Goal: Information Seeking & Learning: Learn about a topic

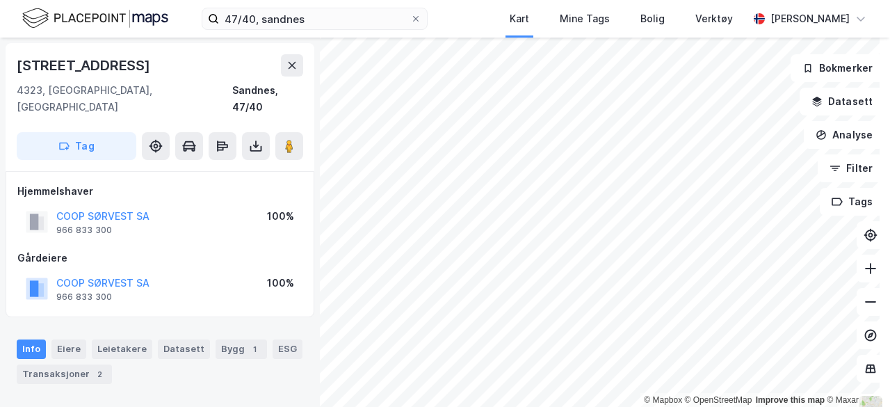
click at [79, 13] on img at bounding box center [95, 18] width 146 height 24
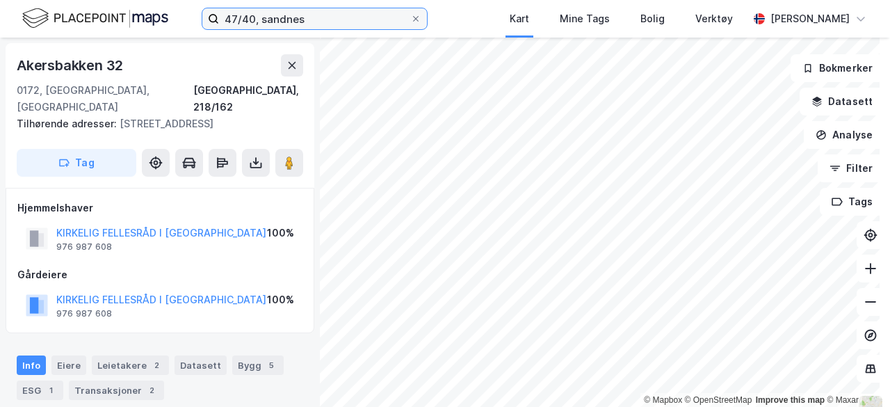
click at [249, 19] on input "47/40, sandnes" at bounding box center [314, 18] width 191 height 21
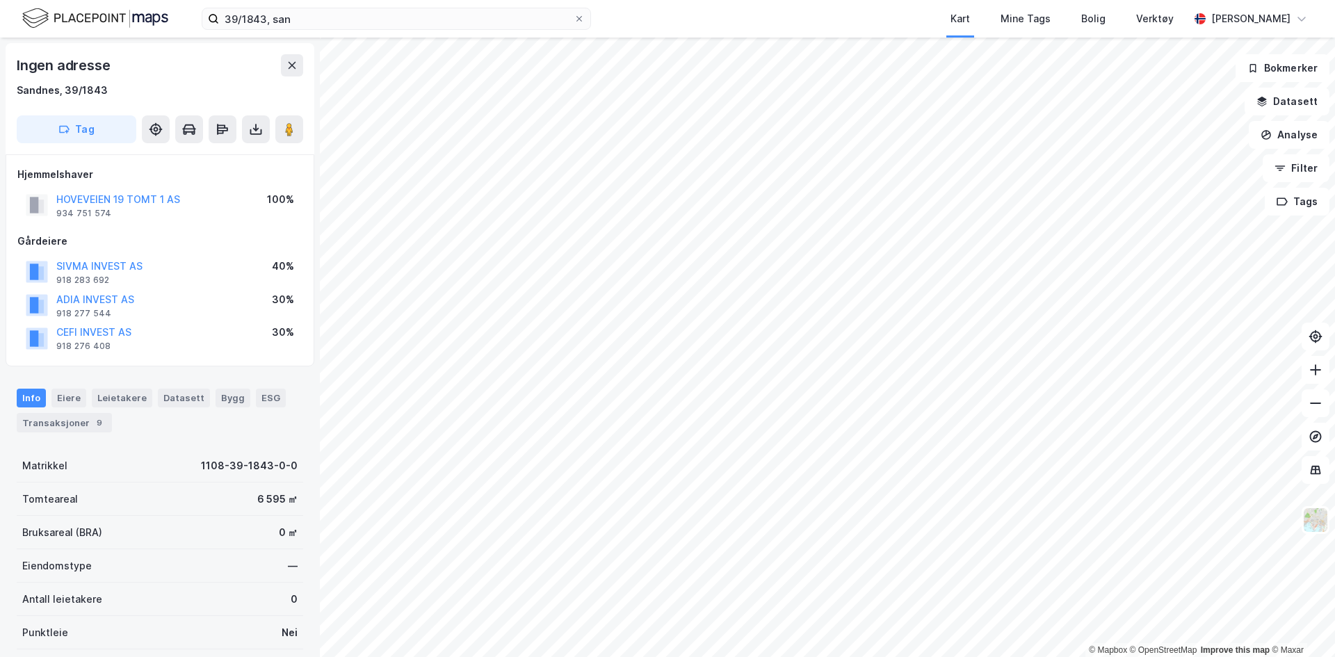
click at [175, 14] on div "39/1843, san Kart Mine Tags Bolig Verktøy [PERSON_NAME]" at bounding box center [667, 19] width 1335 height 38
click at [143, 14] on img at bounding box center [95, 18] width 146 height 24
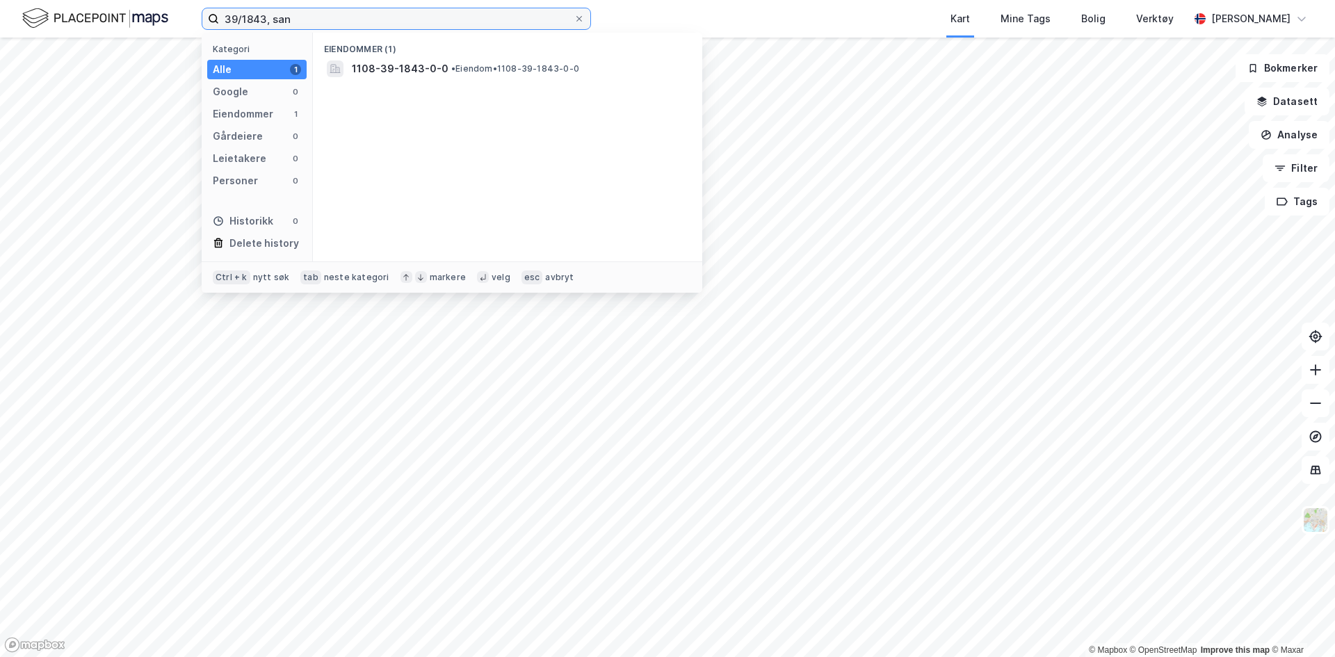
drag, startPoint x: 370, startPoint y: 19, endPoint x: 142, endPoint y: -10, distance: 229.9
click at [142, 0] on html "39/1843, san Kategori Alle 1 Google 0 Eiendommer 1 Gårdeiere 0 Leietakere 0 Per…" at bounding box center [667, 328] width 1335 height 657
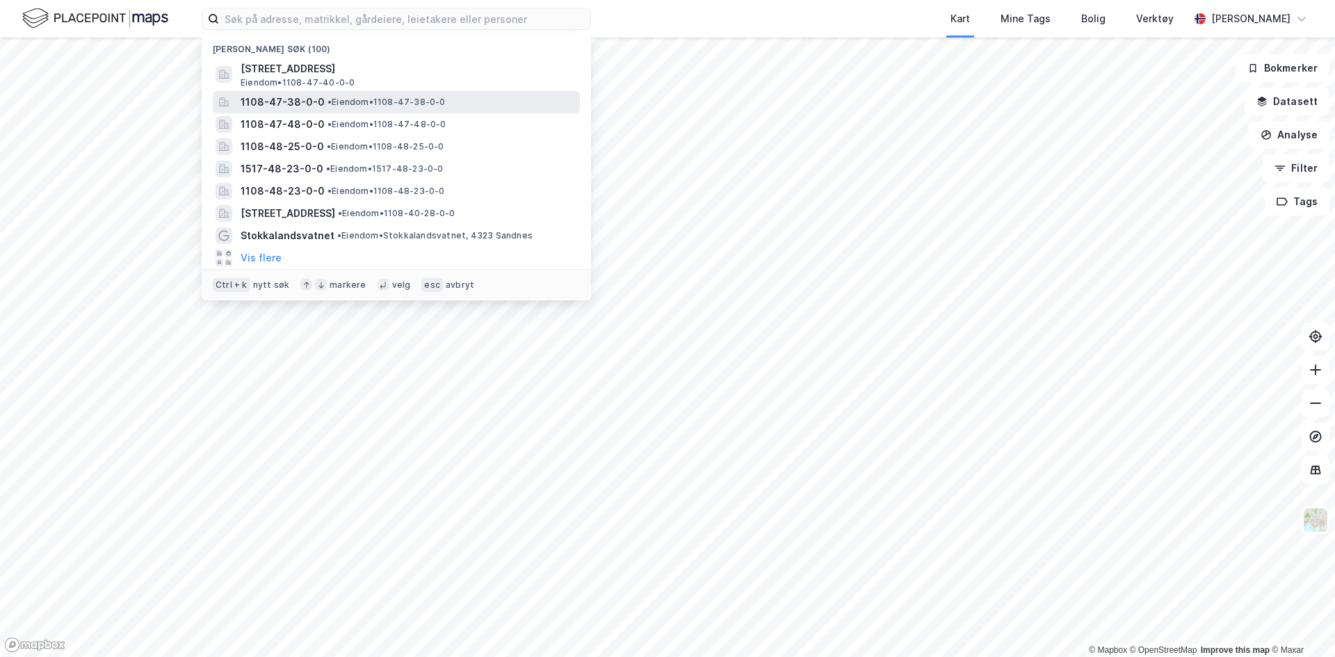
click at [297, 95] on span "1108-47-38-0-0" at bounding box center [283, 102] width 84 height 17
